Goal: Navigation & Orientation: Find specific page/section

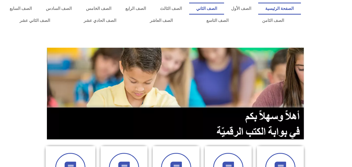
click at [224, 5] on link "الصف الثاني" at bounding box center [206, 9] width 35 height 12
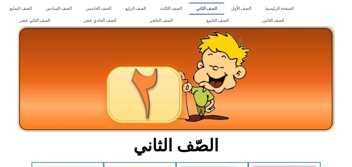
scroll to position [30, 0]
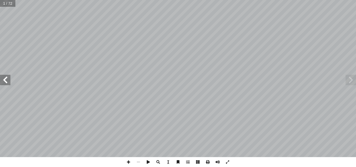
click at [8, 84] on span at bounding box center [5, 80] width 10 height 10
click at [3, 82] on span at bounding box center [5, 80] width 10 height 10
click at [351, 82] on span at bounding box center [351, 80] width 10 height 10
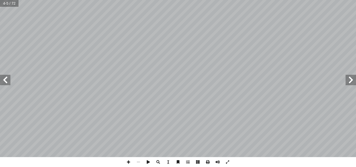
click at [6, 79] on span at bounding box center [5, 80] width 10 height 10
drag, startPoint x: 228, startPoint y: 163, endPoint x: 228, endPoint y: 186, distance: 22.7
click at [228, 163] on span at bounding box center [228, 162] width 10 height 10
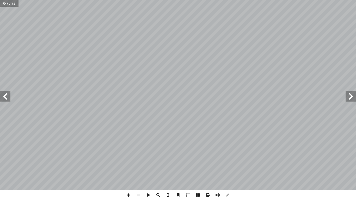
click at [351, 98] on span at bounding box center [351, 96] width 10 height 10
click at [1, 100] on span at bounding box center [5, 96] width 10 height 10
